Goal: Information Seeking & Learning: Compare options

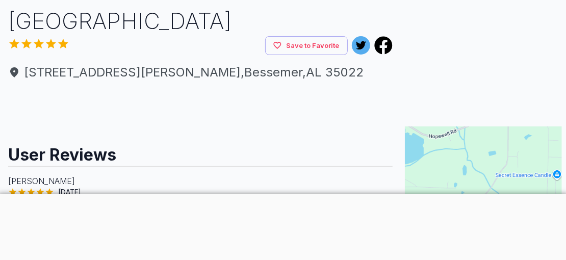
scroll to position [100, 0]
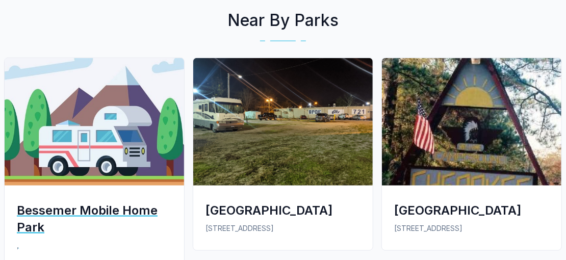
scroll to position [518, 0]
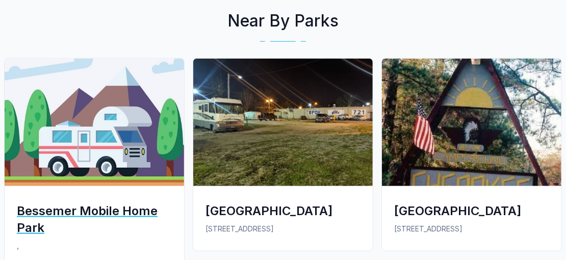
click at [58, 212] on div "Bessemer Mobile Home Park" at bounding box center [94, 220] width 155 height 34
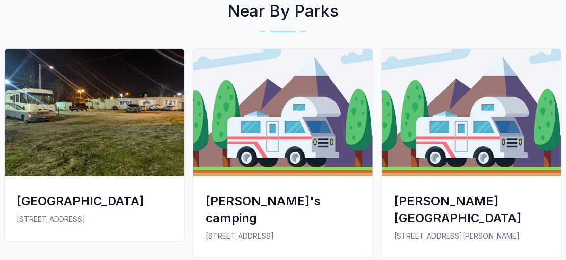
scroll to position [530, 0]
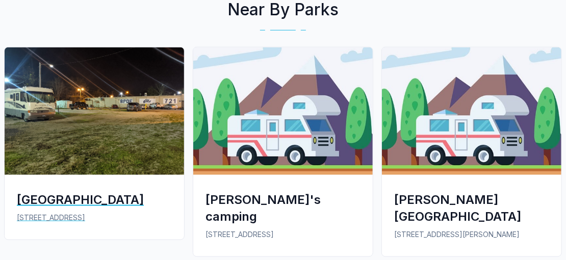
click at [87, 105] on img at bounding box center [95, 111] width 180 height 128
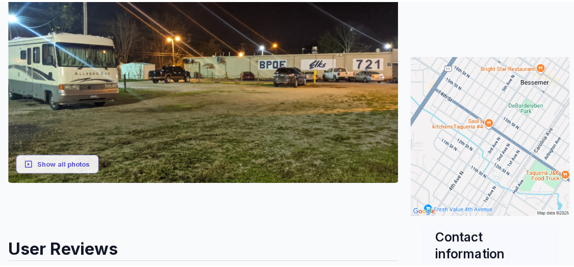
scroll to position [170, 0]
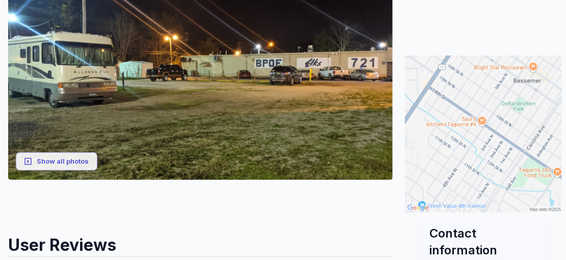
click at [487, 140] on img at bounding box center [483, 134] width 157 height 157
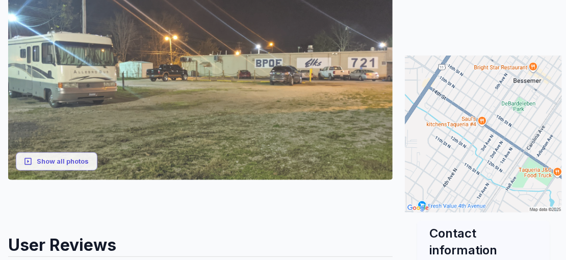
click at [203, 132] on img at bounding box center [200, 84] width 385 height 192
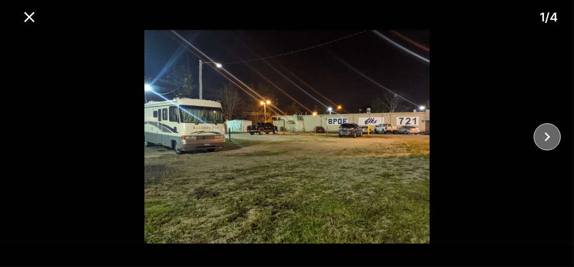
click at [548, 141] on icon "close" at bounding box center [547, 137] width 18 height 18
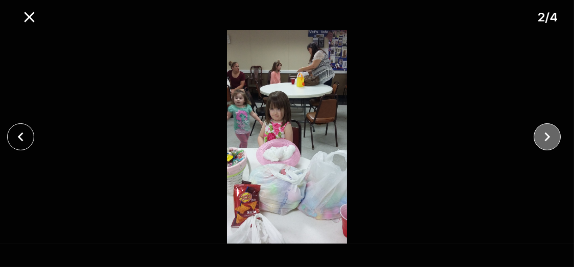
click at [540, 136] on icon "close" at bounding box center [547, 137] width 18 height 18
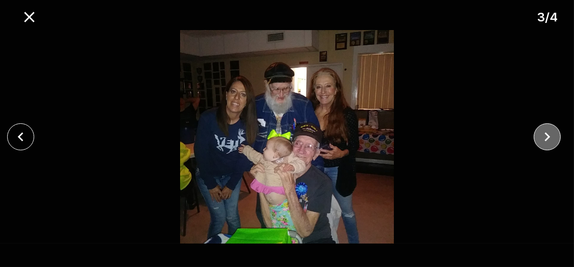
click at [543, 139] on icon "close" at bounding box center [547, 137] width 18 height 18
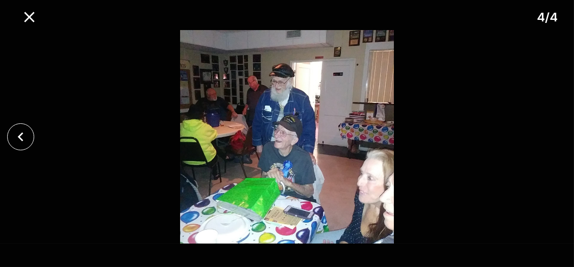
click at [538, 140] on div at bounding box center [287, 137] width 574 height 214
click at [31, 16] on icon "close" at bounding box center [29, 17] width 10 height 10
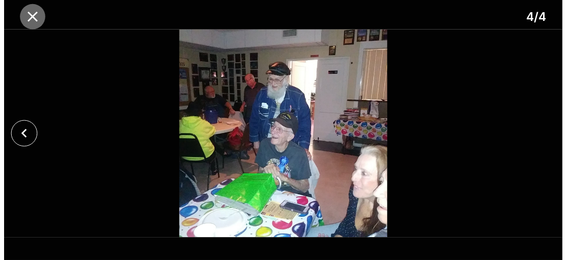
scroll to position [158, 0]
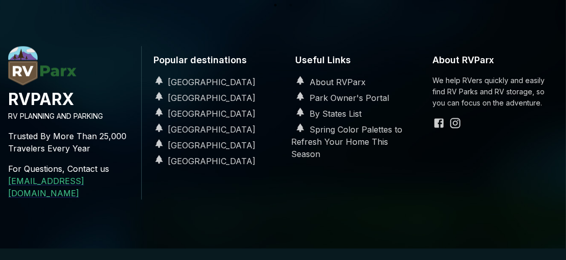
scroll to position [530, 0]
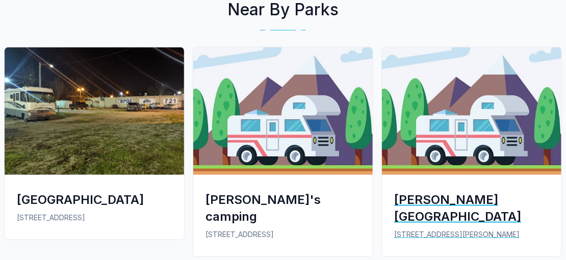
click at [404, 196] on div "[PERSON_NAME][GEOGRAPHIC_DATA]" at bounding box center [471, 208] width 155 height 34
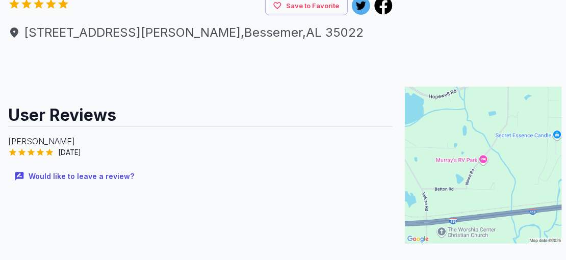
scroll to position [144, 0]
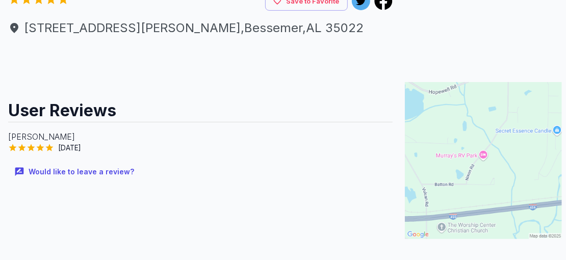
click at [457, 144] on img at bounding box center [483, 160] width 157 height 157
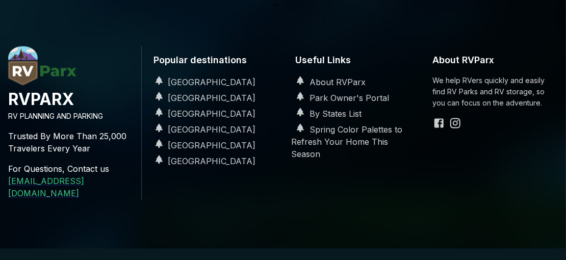
scroll to position [530, 0]
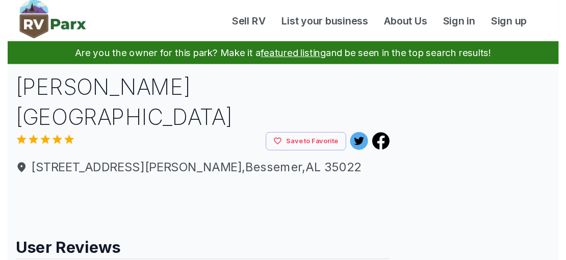
scroll to position [518, 0]
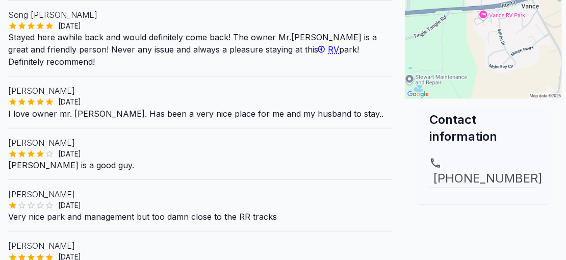
scroll to position [290, 0]
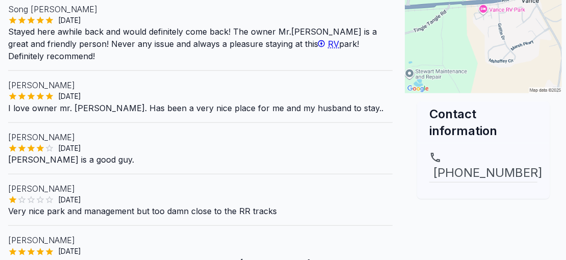
click at [1, 174] on div "Vance RV Park Save to Favorite 18225 Vance Church Rd , Vance , AL 35490 User Re…" at bounding box center [200, 55] width 401 height 542
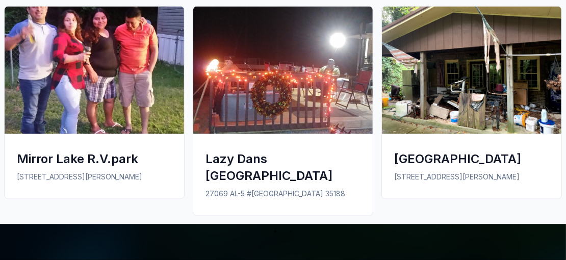
scroll to position [661, 0]
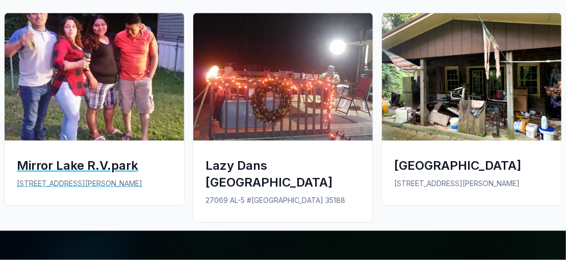
click at [84, 161] on div "Mirror Lake R.V.park" at bounding box center [94, 165] width 155 height 17
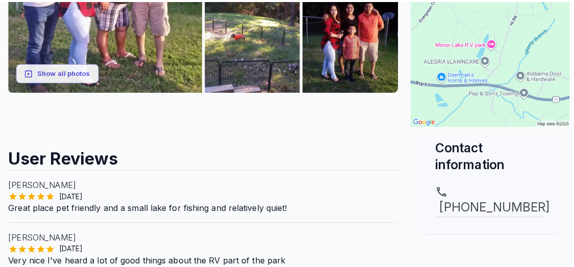
scroll to position [258, 0]
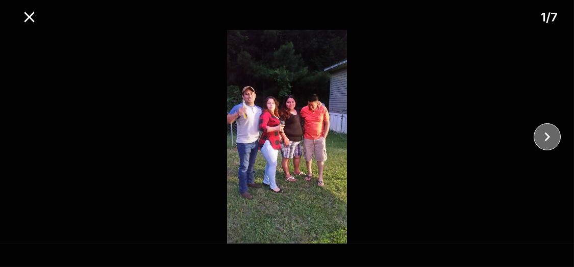
click at [549, 137] on icon "close" at bounding box center [547, 137] width 6 height 9
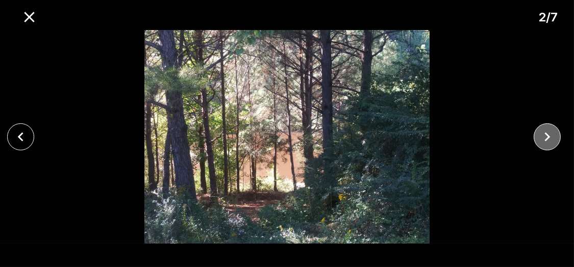
click at [549, 137] on icon "close" at bounding box center [547, 137] width 6 height 9
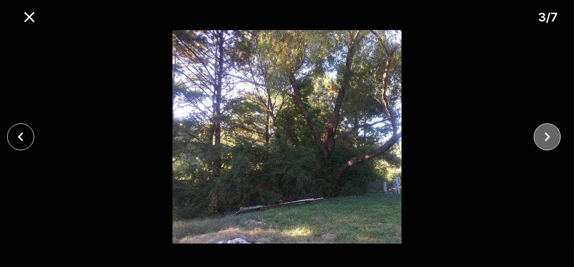
click at [549, 137] on icon "close" at bounding box center [547, 137] width 6 height 9
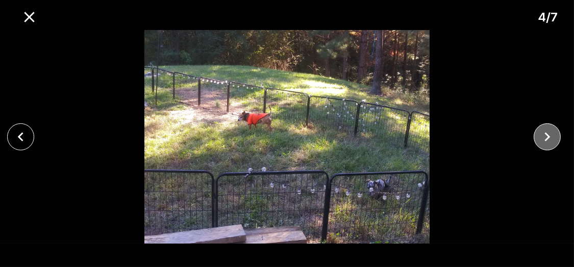
click at [549, 137] on icon "close" at bounding box center [547, 137] width 6 height 9
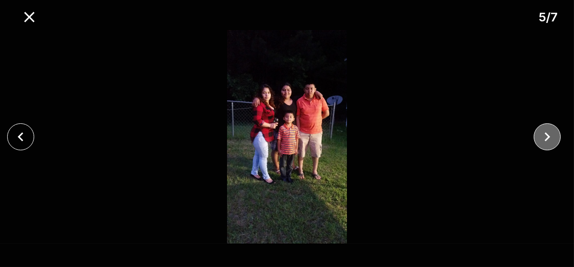
click at [549, 137] on icon "close" at bounding box center [547, 137] width 6 height 9
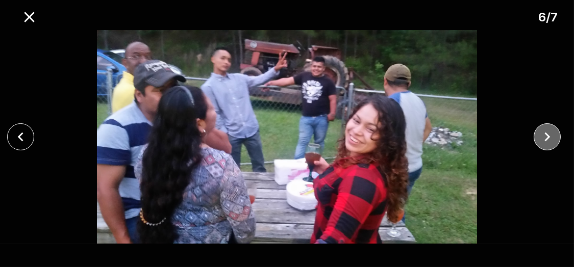
click at [549, 137] on icon "close" at bounding box center [547, 137] width 6 height 9
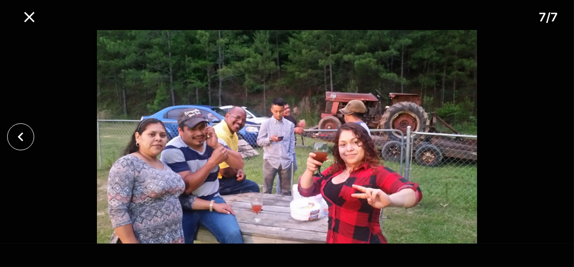
click at [549, 137] on div at bounding box center [287, 137] width 574 height 214
click at [26, 13] on icon "close" at bounding box center [29, 17] width 10 height 10
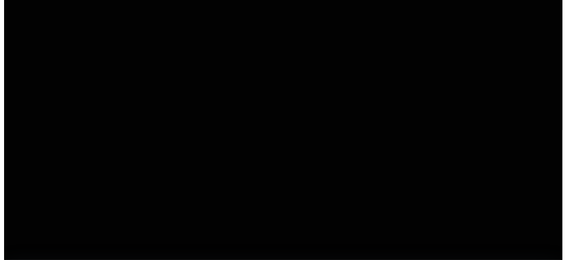
scroll to position [158, 0]
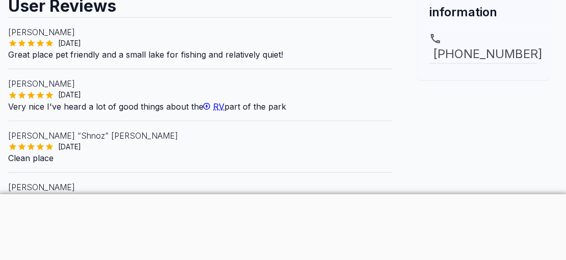
scroll to position [412, 0]
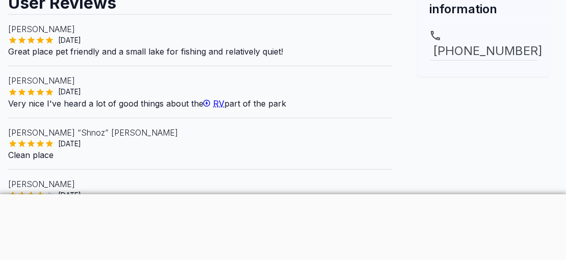
click at [249, 194] on div at bounding box center [283, 194] width 574 height 0
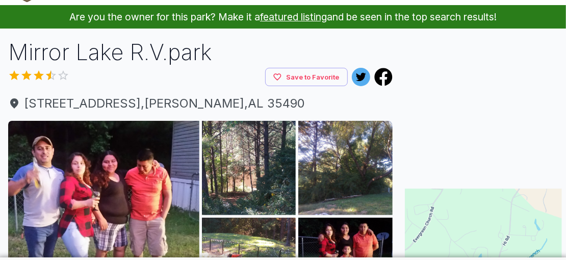
scroll to position [0, 0]
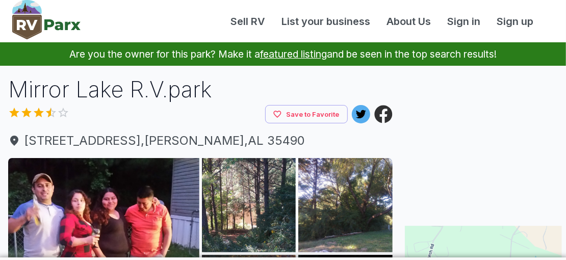
click at [384, 107] on icon at bounding box center [384, 115] width 18 height 18
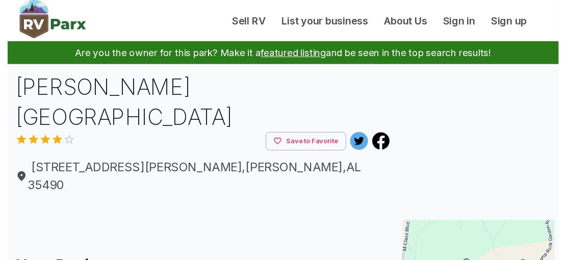
scroll to position [661, 0]
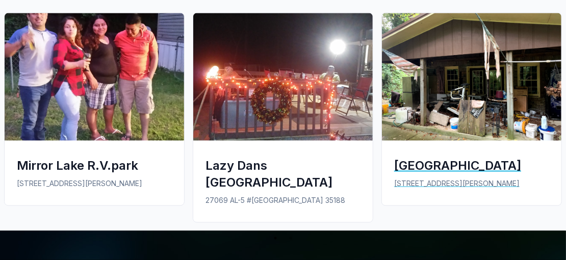
scroll to position [658, 0]
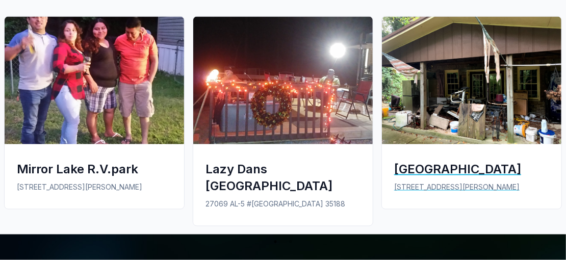
click at [465, 169] on div "[GEOGRAPHIC_DATA]" at bounding box center [471, 169] width 155 height 17
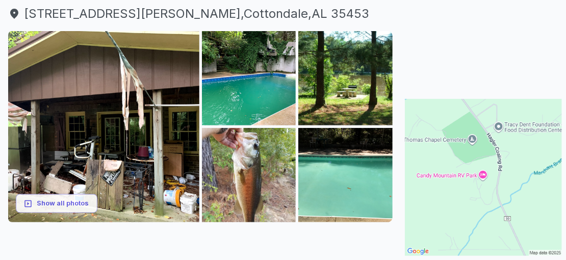
scroll to position [128, 0]
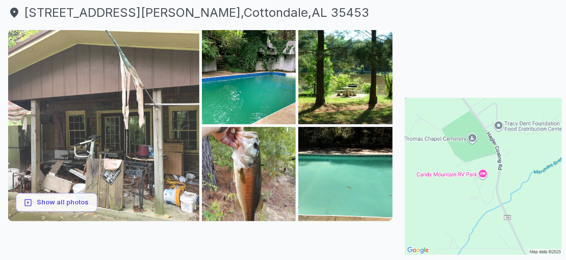
click at [146, 111] on img at bounding box center [103, 125] width 191 height 191
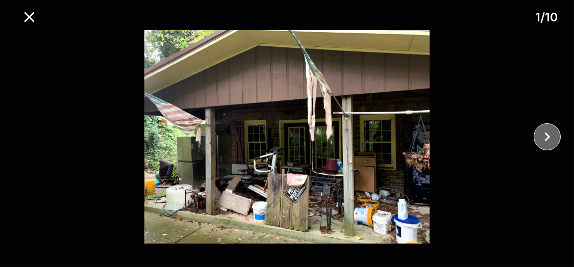
click at [551, 137] on icon "close" at bounding box center [547, 137] width 18 height 18
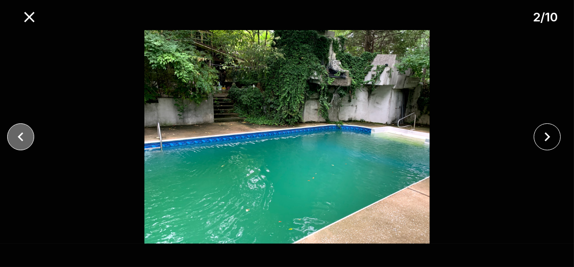
click at [17, 131] on icon "close" at bounding box center [21, 137] width 18 height 18
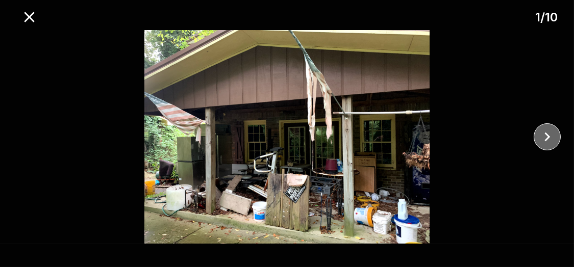
click at [547, 138] on icon "close" at bounding box center [547, 137] width 6 height 9
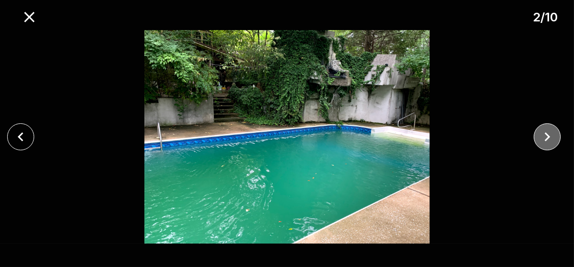
click at [547, 138] on icon "close" at bounding box center [547, 137] width 6 height 9
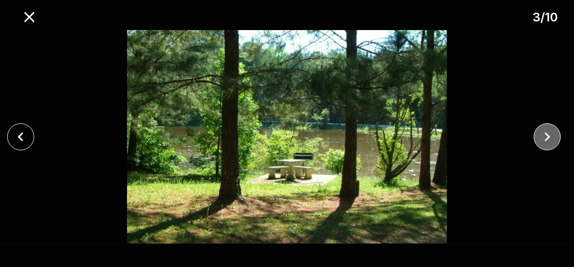
click at [547, 138] on icon "close" at bounding box center [547, 137] width 6 height 9
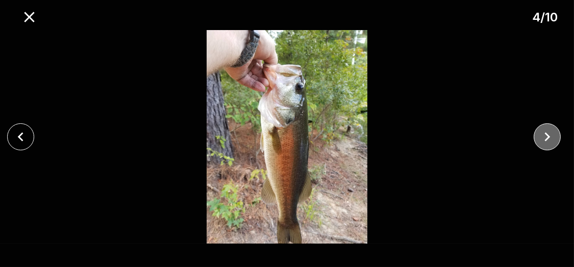
click at [547, 138] on icon "close" at bounding box center [547, 137] width 6 height 9
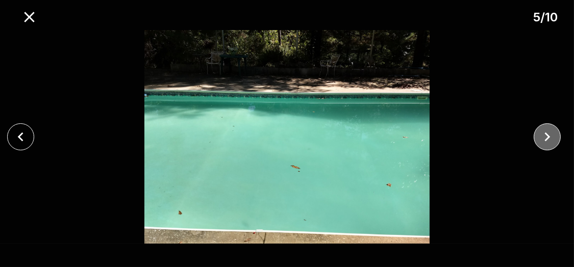
click at [547, 138] on icon "close" at bounding box center [547, 137] width 6 height 9
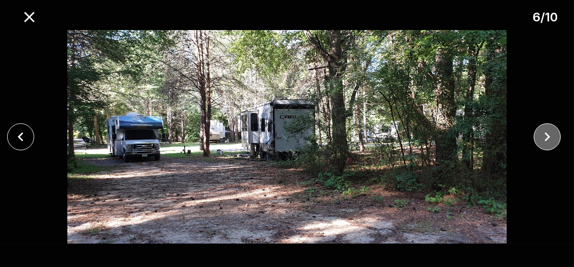
click at [547, 138] on icon "close" at bounding box center [547, 137] width 6 height 9
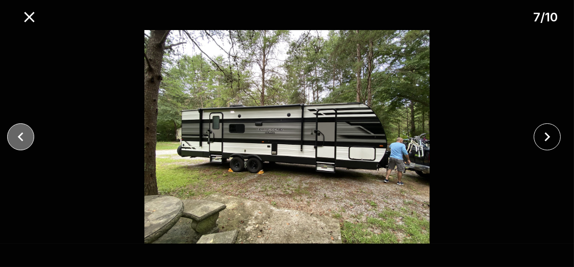
click at [17, 134] on icon "close" at bounding box center [21, 137] width 18 height 18
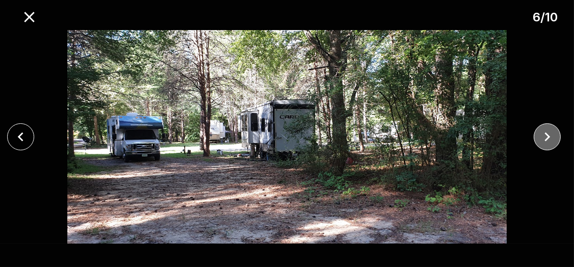
click at [544, 141] on icon "close" at bounding box center [547, 137] width 18 height 18
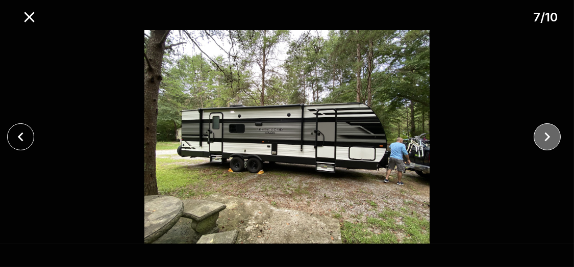
click at [544, 141] on icon "close" at bounding box center [547, 137] width 18 height 18
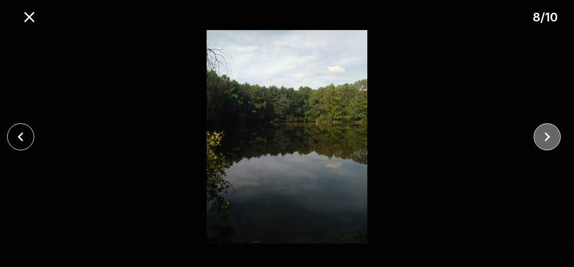
click at [544, 141] on icon "close" at bounding box center [547, 137] width 18 height 18
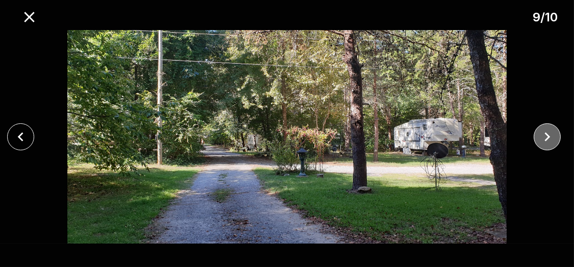
click at [544, 141] on icon "close" at bounding box center [547, 137] width 18 height 18
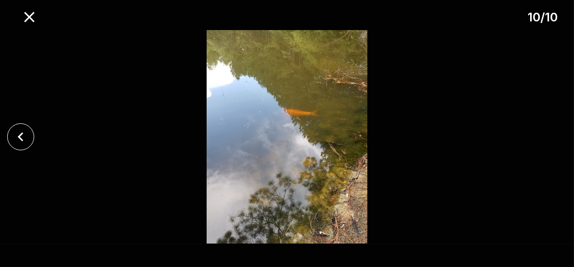
click at [544, 141] on div at bounding box center [287, 137] width 574 height 214
click at [20, 137] on icon "close" at bounding box center [21, 137] width 6 height 9
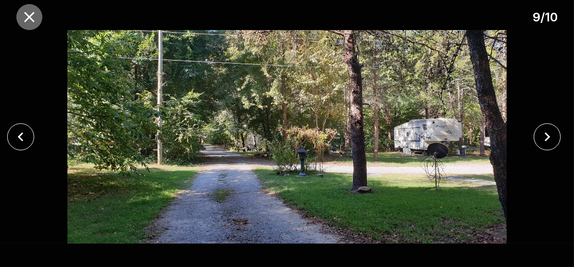
click at [29, 14] on icon "close" at bounding box center [29, 17] width 18 height 18
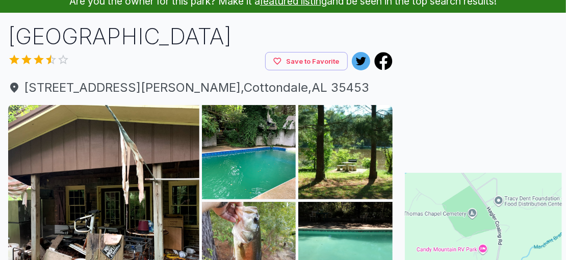
scroll to position [53, 0]
